Goal: Transaction & Acquisition: Book appointment/travel/reservation

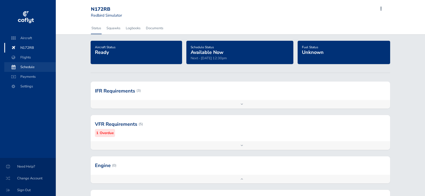
click at [32, 64] on span "Schedule" at bounding box center [30, 67] width 41 height 10
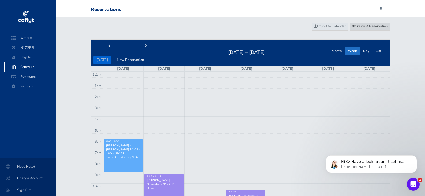
click at [366, 28] on span "Create A Reservation" at bounding box center [370, 26] width 36 height 5
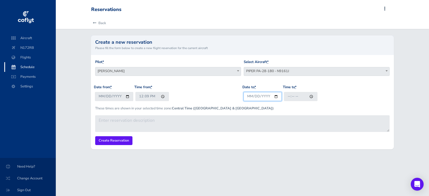
click at [275, 97] on input "Date to *" at bounding box center [263, 96] width 38 height 9
click at [386, 71] on b at bounding box center [387, 70] width 2 height 1
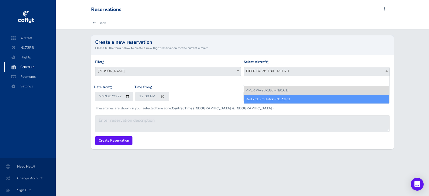
select select "1172"
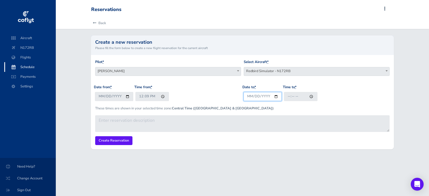
click at [277, 98] on input "Date to *" at bounding box center [263, 96] width 38 height 9
type input "2025-08-29"
click at [309, 96] on input "Time to *" at bounding box center [301, 96] width 34 height 9
type input "13:30"
click at [161, 97] on input "12:09" at bounding box center [152, 96] width 34 height 9
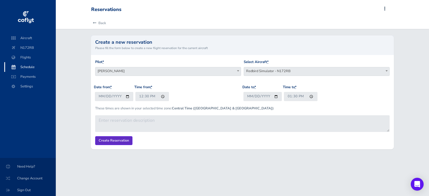
type input "12:30"
click at [109, 140] on input "Create Reservation" at bounding box center [113, 140] width 37 height 9
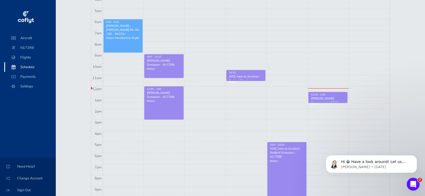
scroll to position [109, 0]
